Goal: Task Accomplishment & Management: Manage account settings

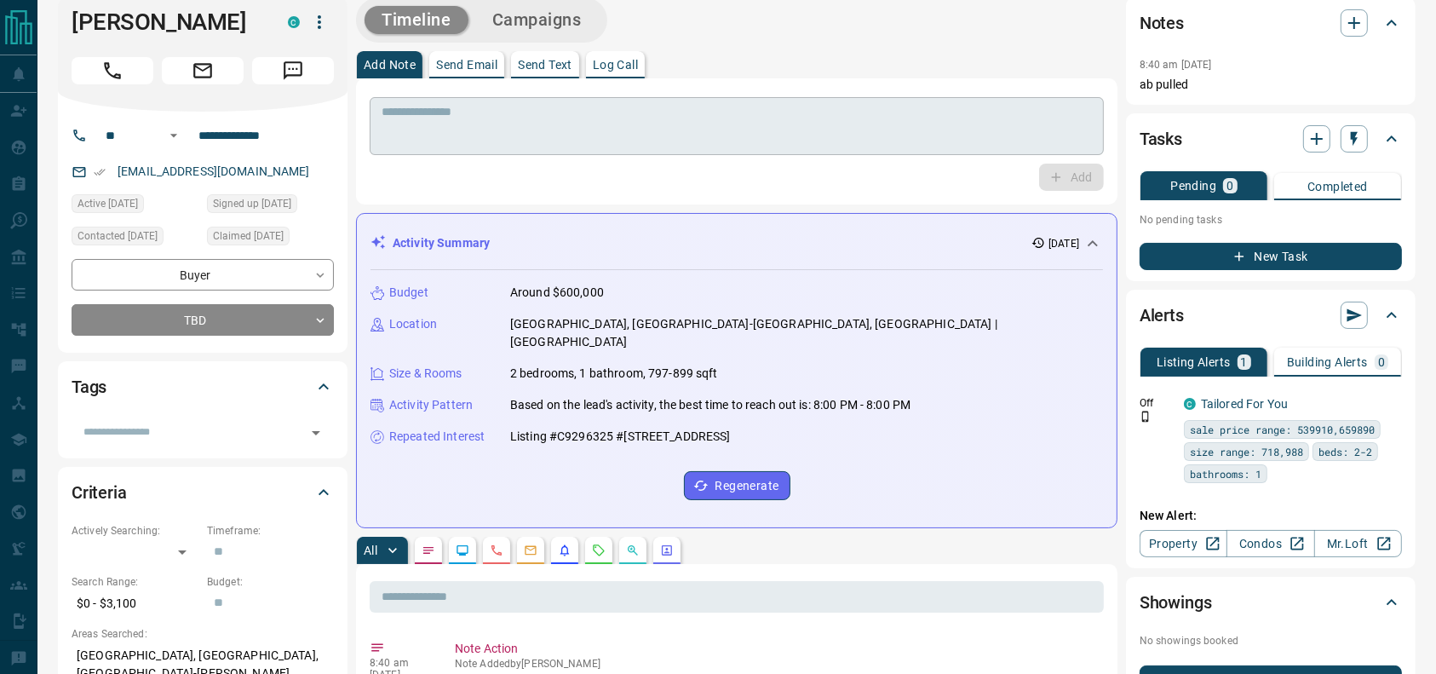
scroll to position [14, 0]
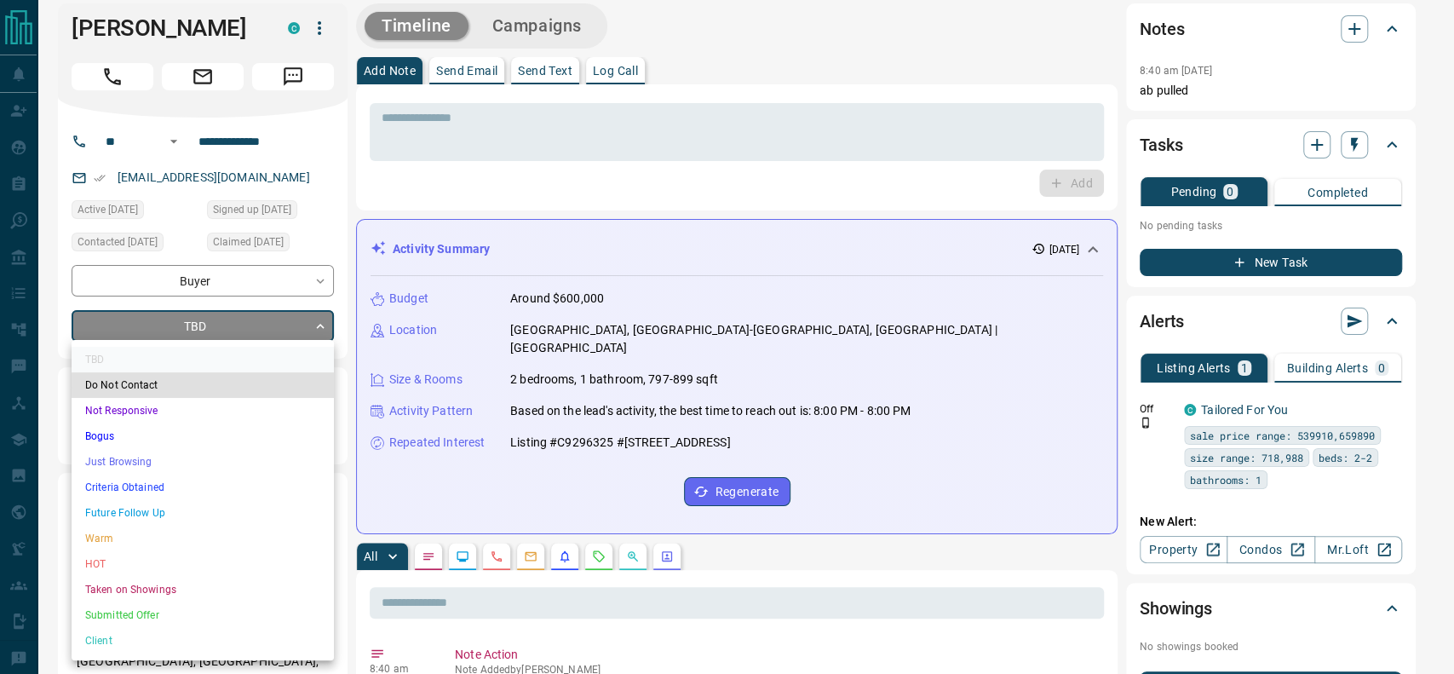
click at [106, 497] on li "Criteria Obtained" at bounding box center [203, 487] width 262 height 26
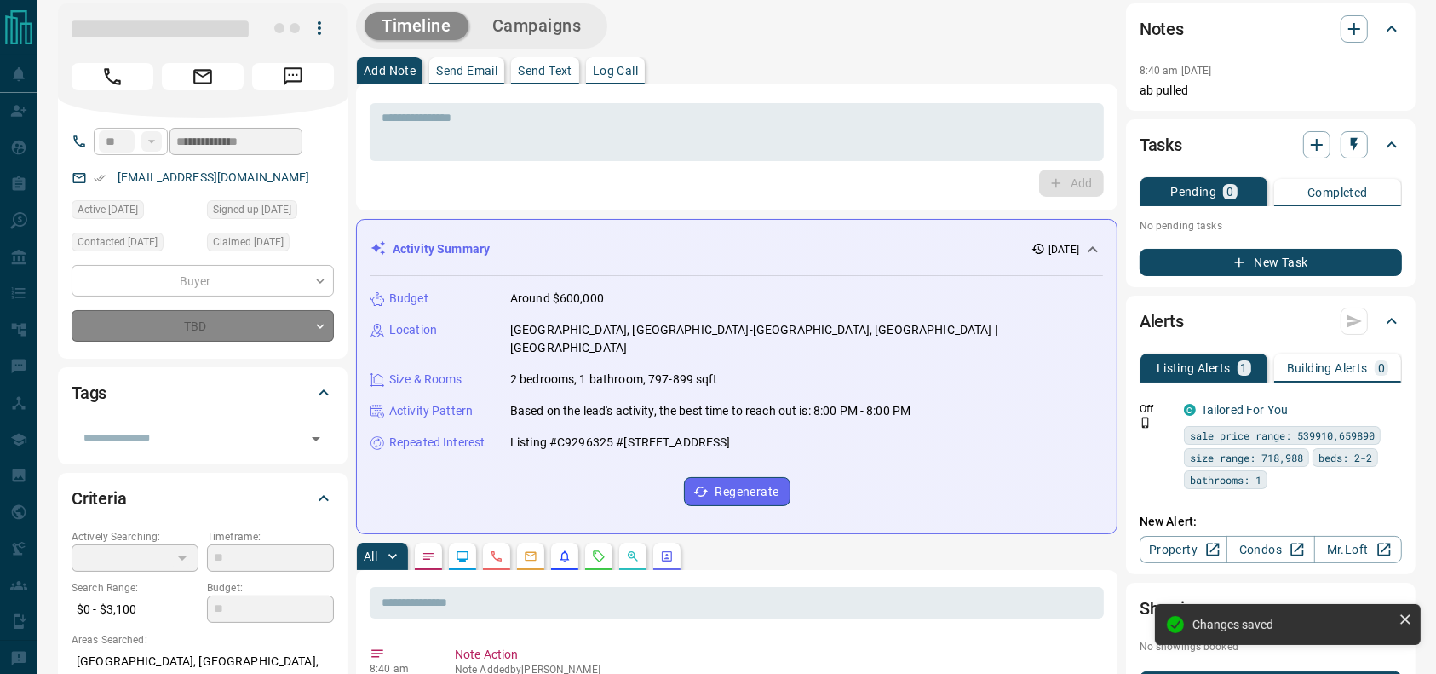
type input "*"
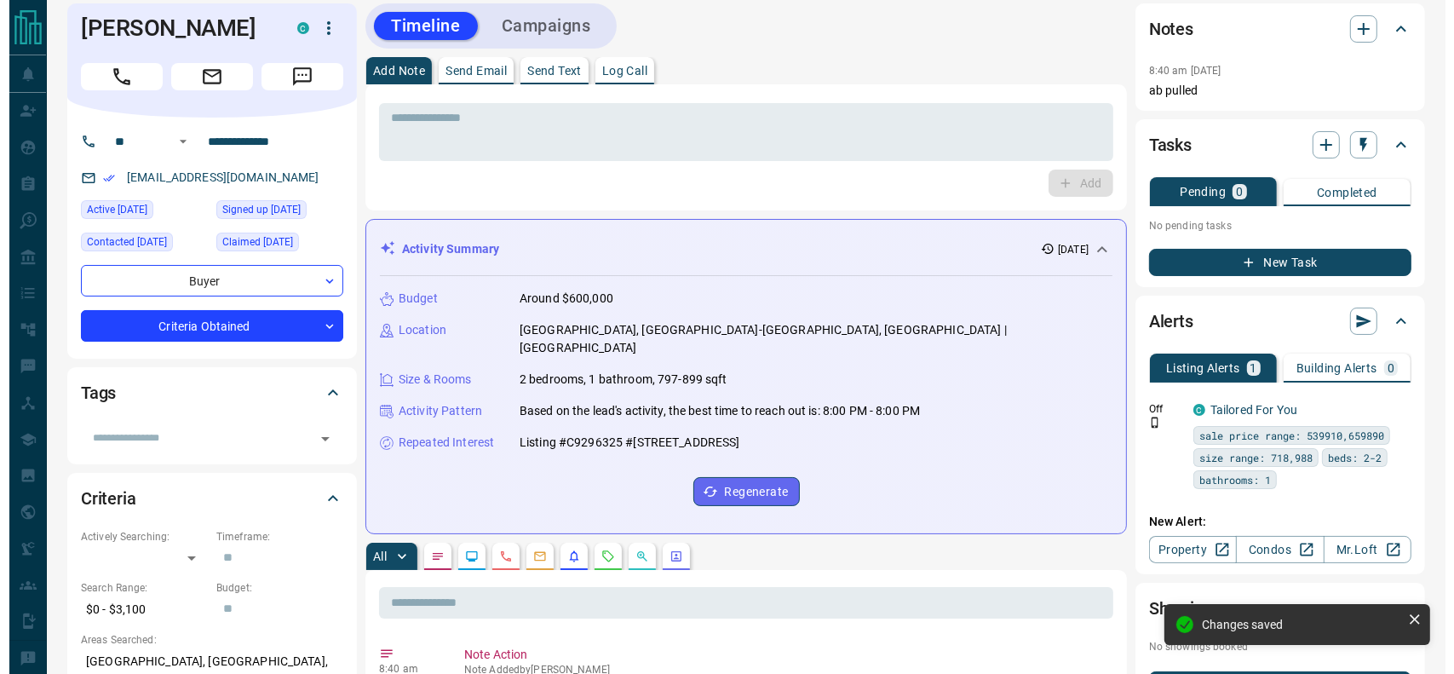
scroll to position [0, 0]
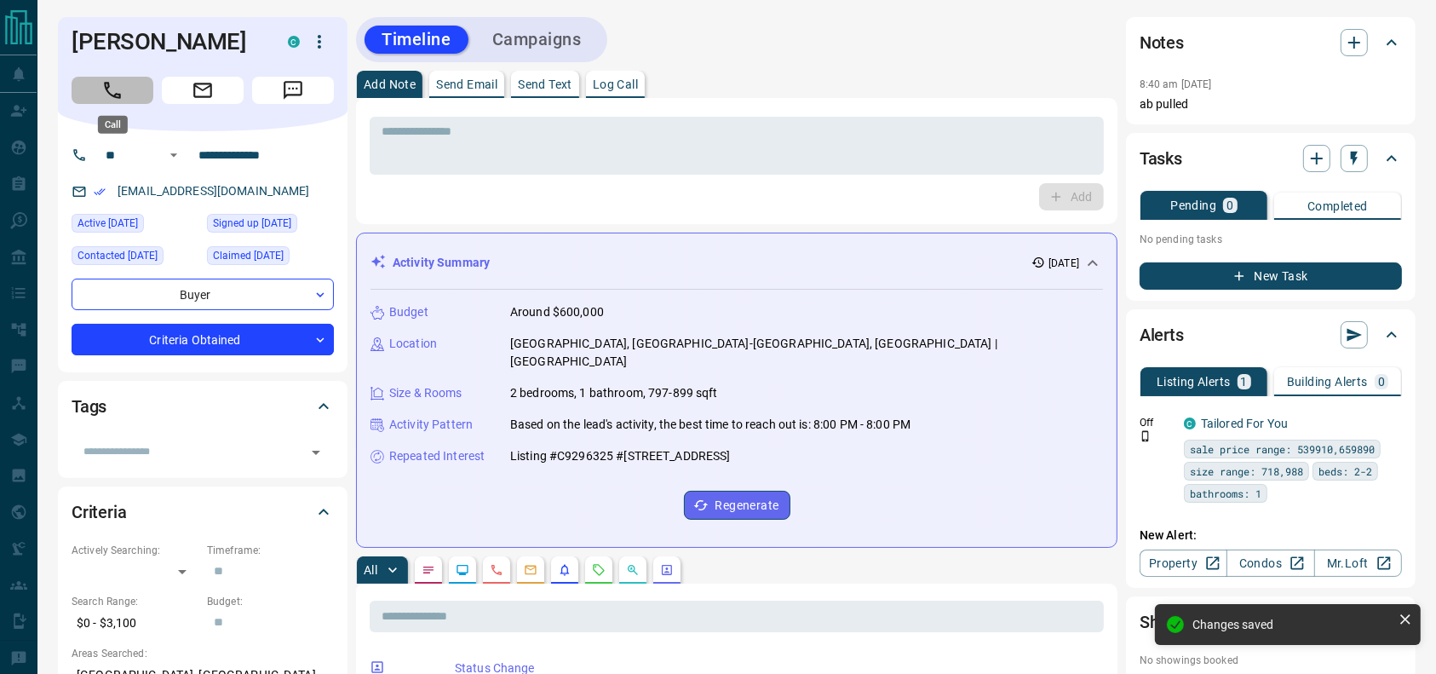
click at [97, 92] on button "Call" at bounding box center [113, 90] width 82 height 27
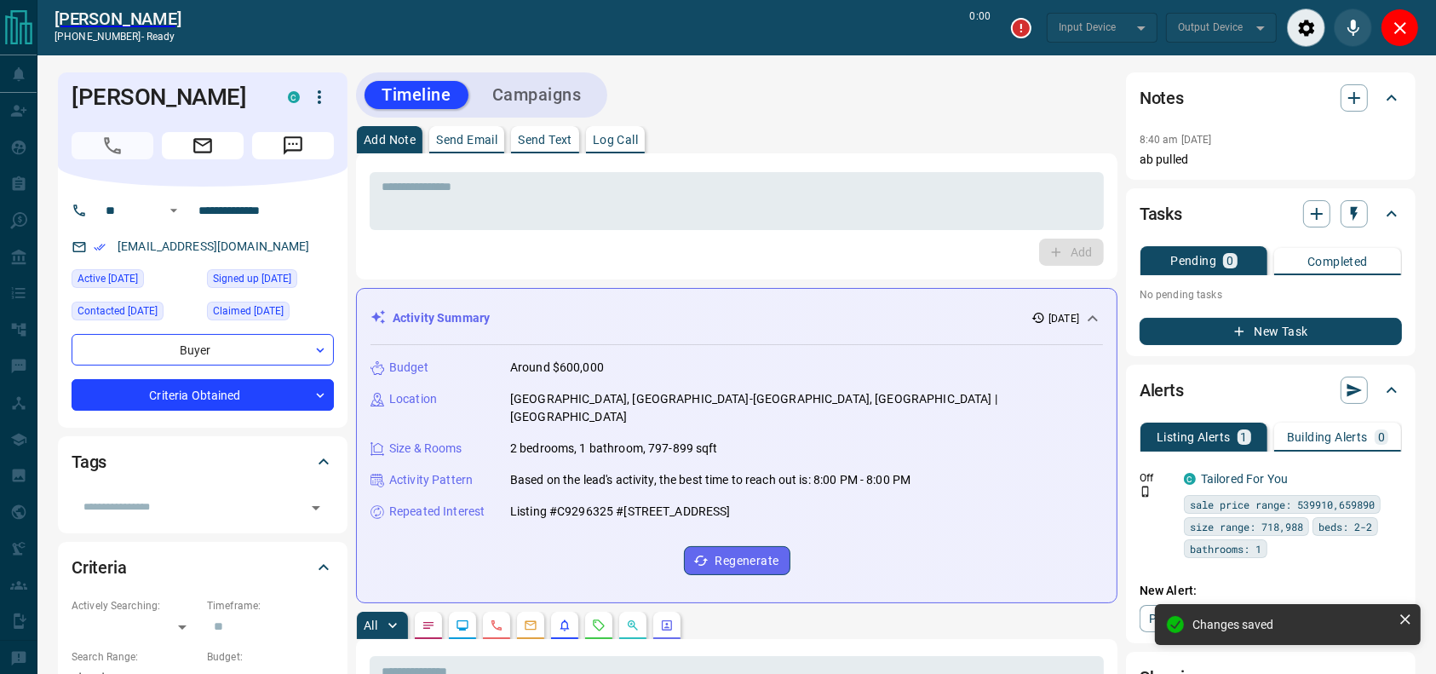
type input "*******"
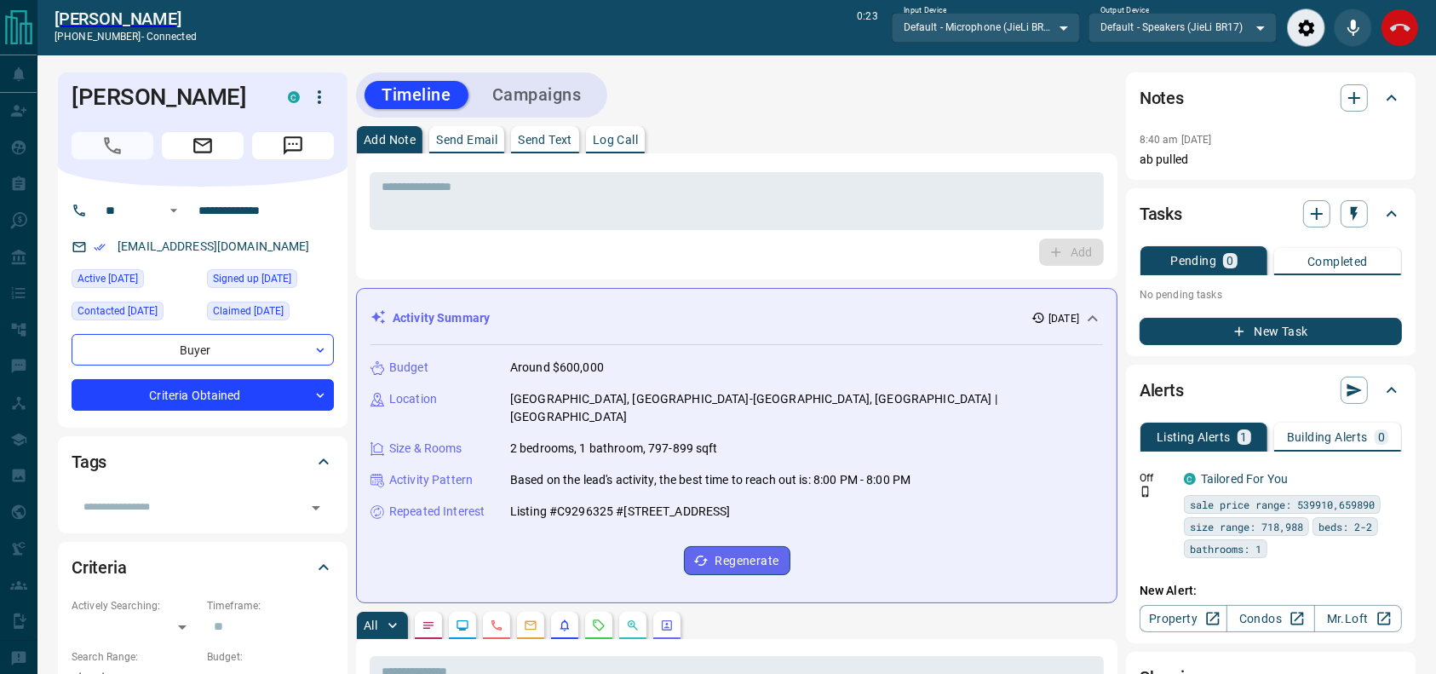
click at [1414, 42] on div "End Call" at bounding box center [1399, 28] width 38 height 38
click at [1414, 29] on button "End Call" at bounding box center [1399, 28] width 38 height 38
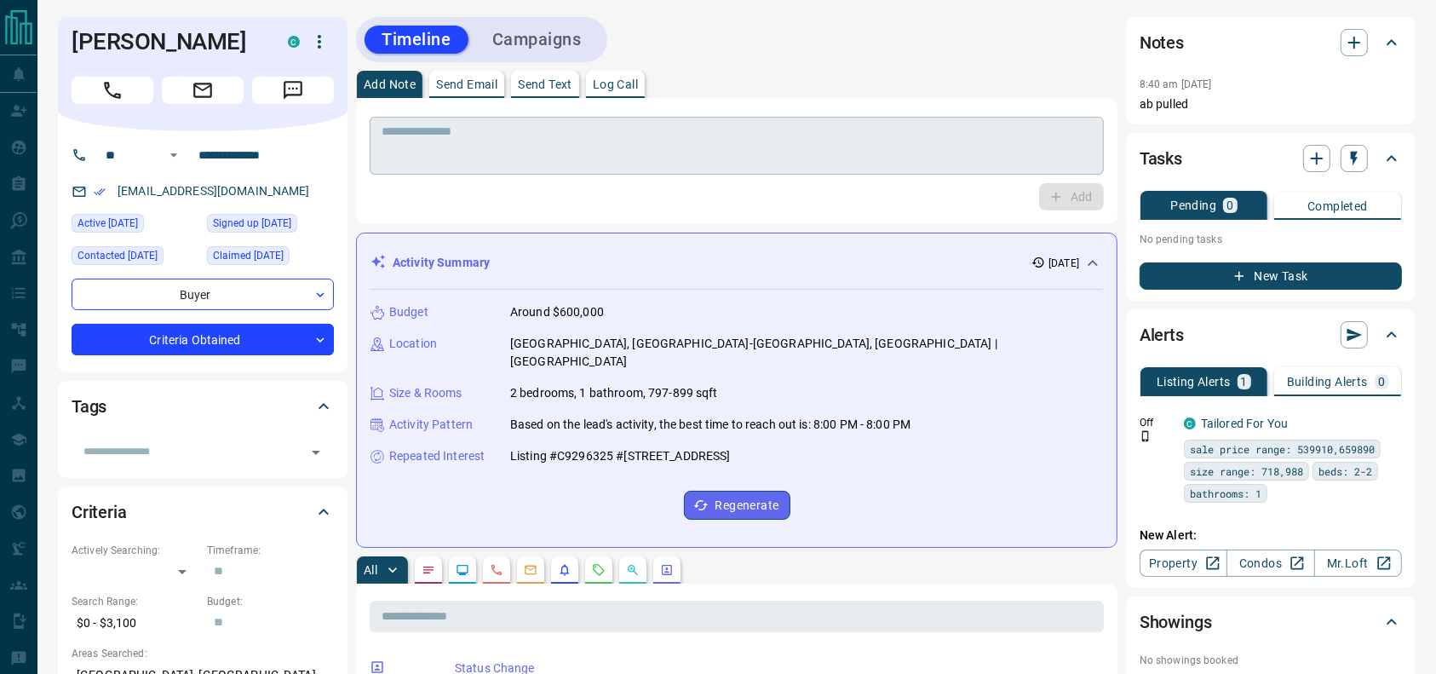
click at [1042, 133] on textarea at bounding box center [737, 145] width 710 height 43
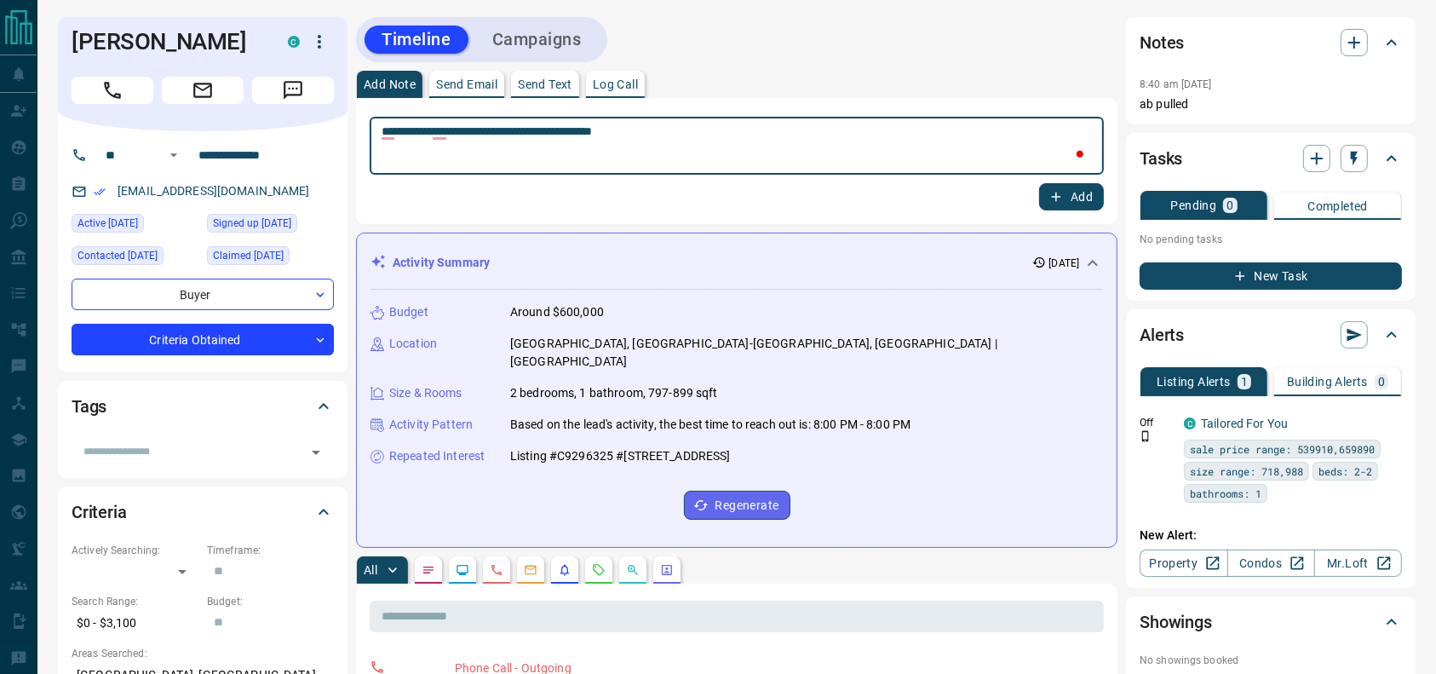
type textarea "**********"
click at [1062, 196] on icon "button" at bounding box center [1055, 196] width 15 height 15
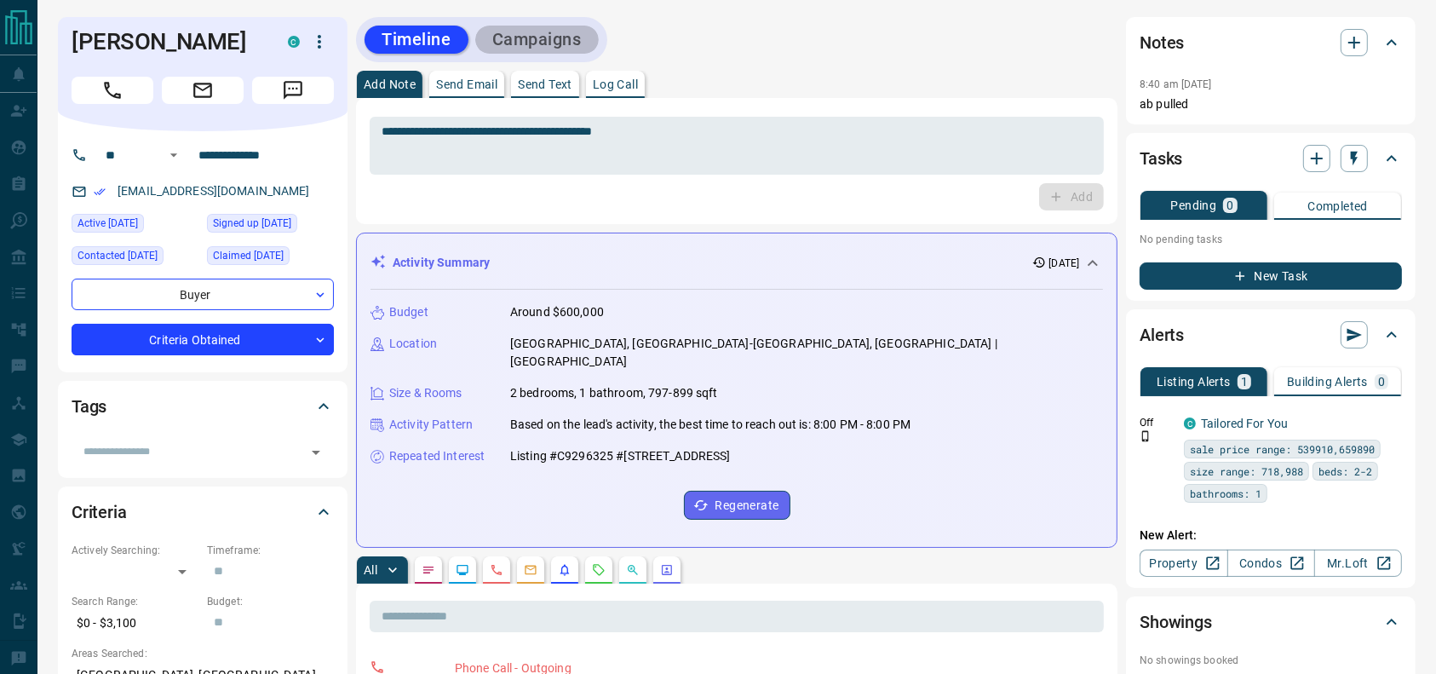
click at [541, 43] on button "Campaigns" at bounding box center [536, 40] width 123 height 28
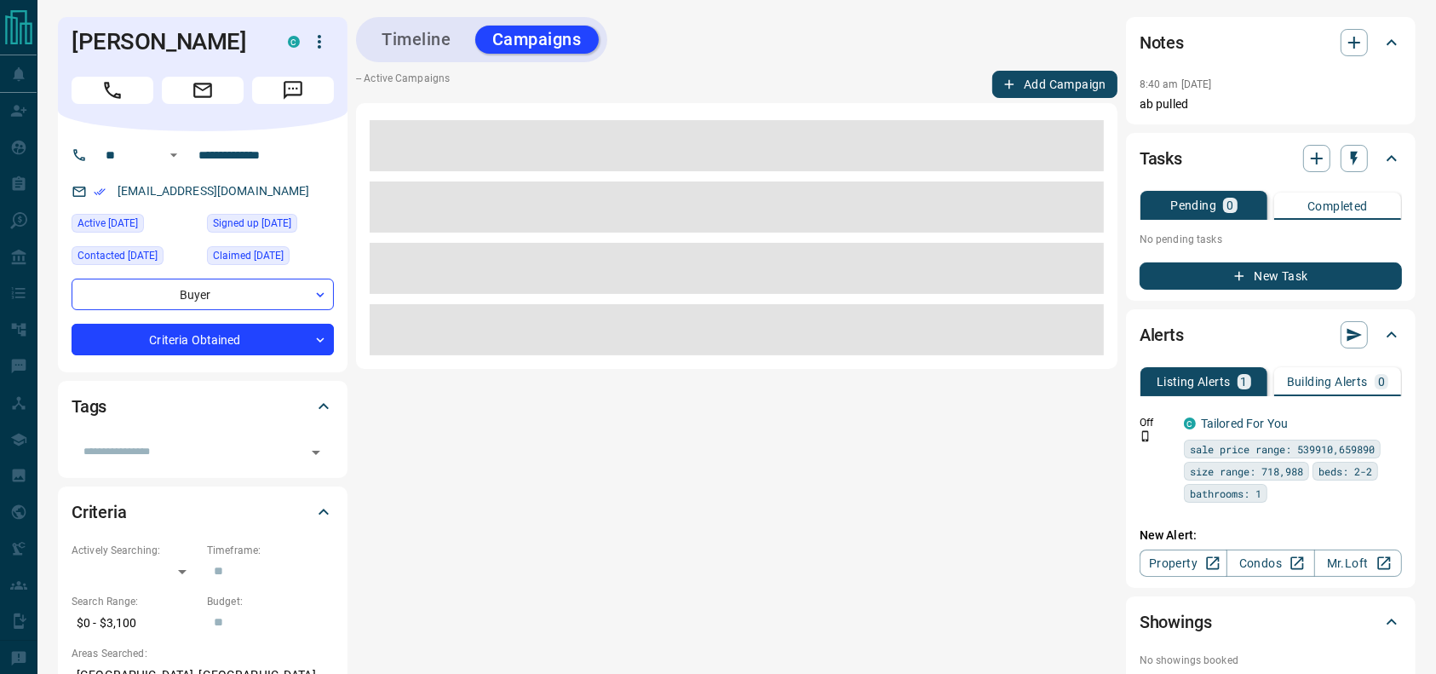
click at [1056, 71] on button "Add Campaign" at bounding box center [1054, 84] width 125 height 27
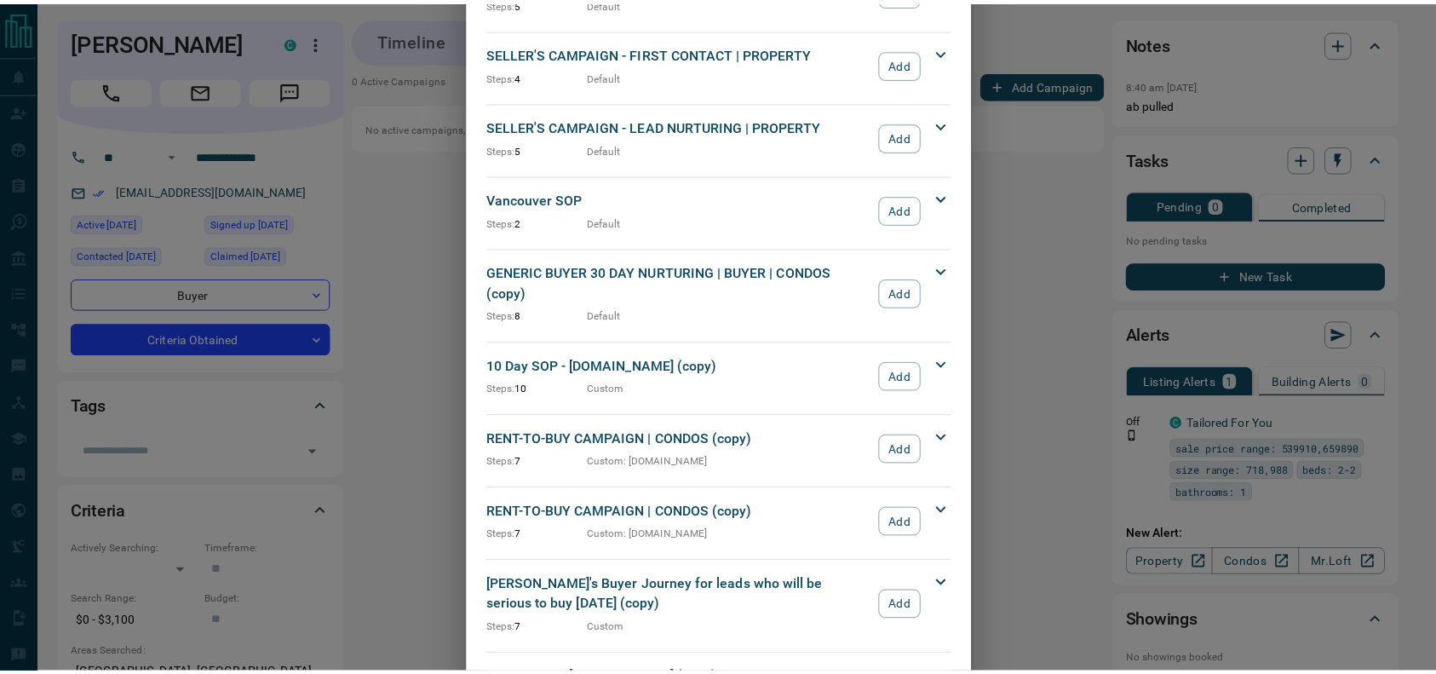
scroll to position [1834, 0]
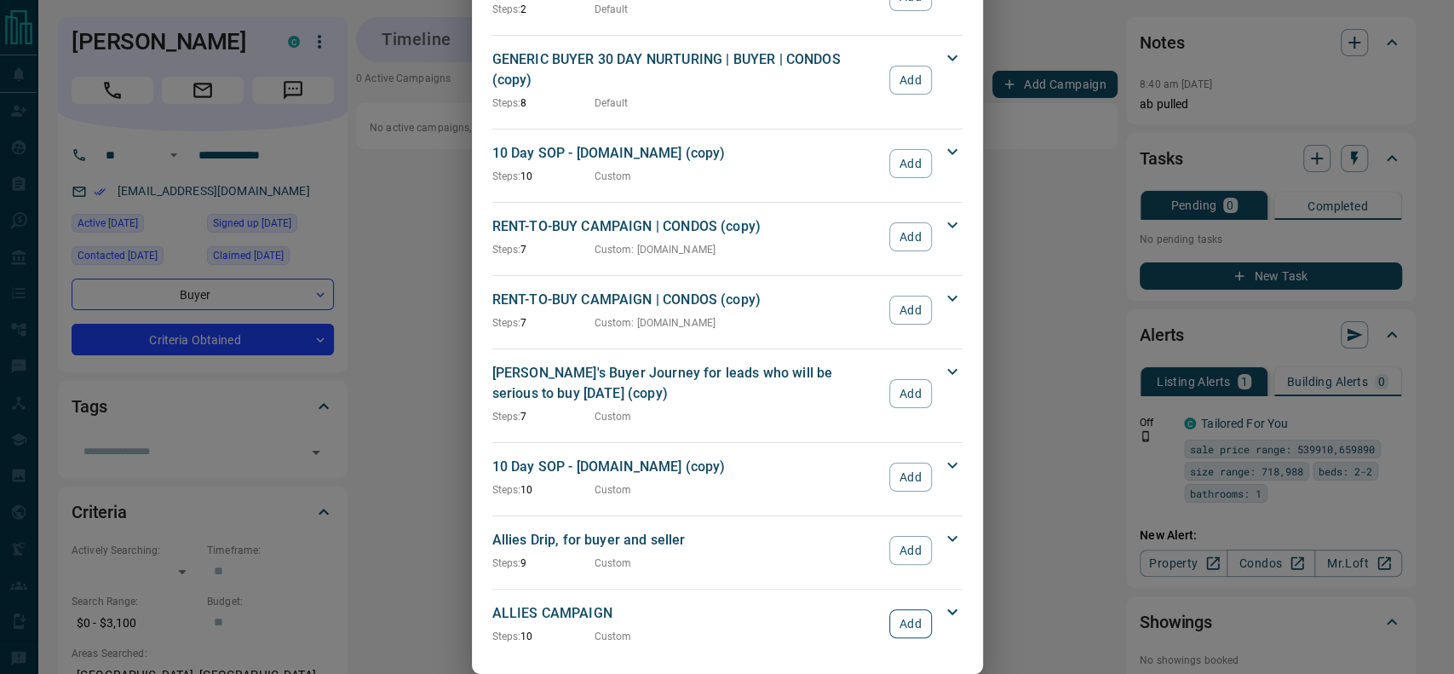
click at [891, 609] on button "Add" at bounding box center [910, 623] width 42 height 29
